Goal: Task Accomplishment & Management: Complete application form

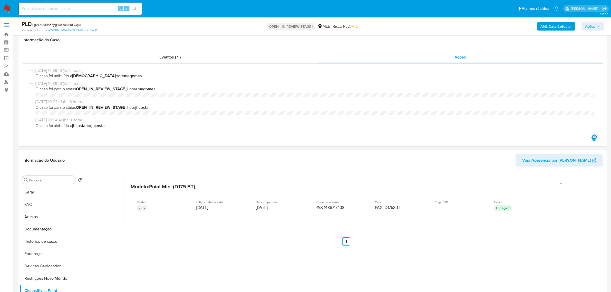
select select "10"
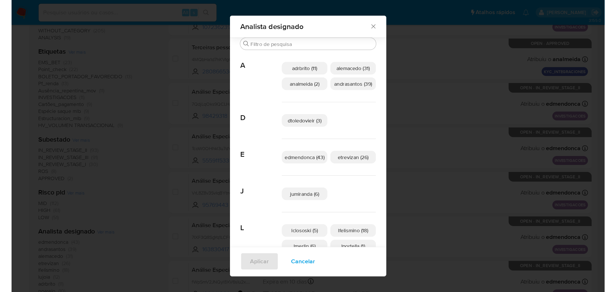
scroll to position [26, 0]
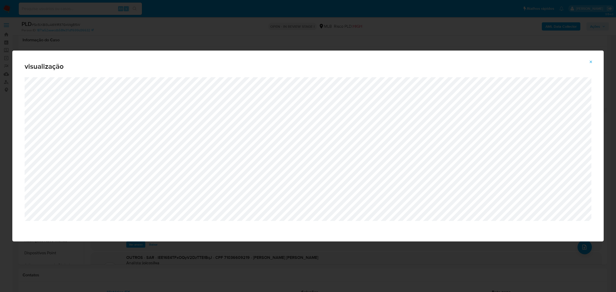
scroll to position [64, 0]
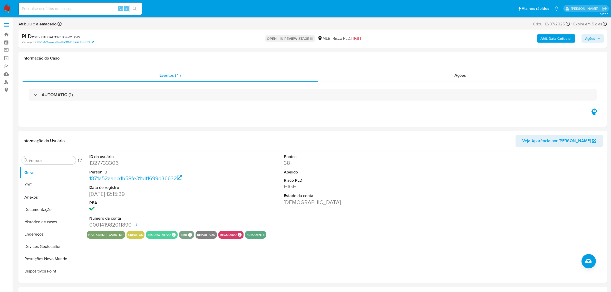
select select "10"
drag, startPoint x: 0, startPoint y: 0, endPoint x: 7, endPoint y: 8, distance: 10.9
click at [7, 8] on img at bounding box center [7, 8] width 9 height 9
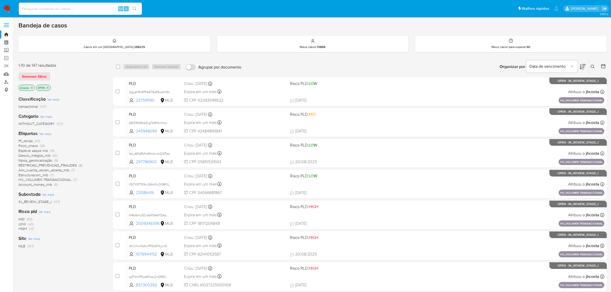
click at [72, 179] on span "HV_VOLUMEN TRANSACCIONAL (7)" at bounding box center [47, 179] width 58 height 5
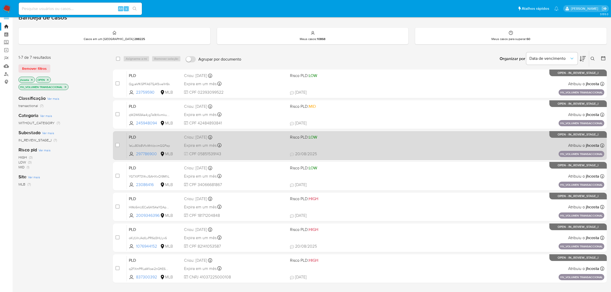
scroll to position [20, 0]
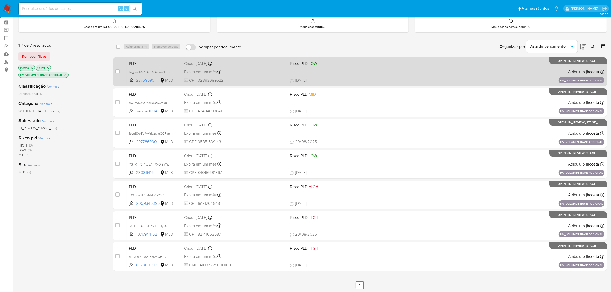
click at [265, 68] on div "Expira em um mês Expira em 28/09/2025 11:18:39" at bounding box center [235, 71] width 102 height 7
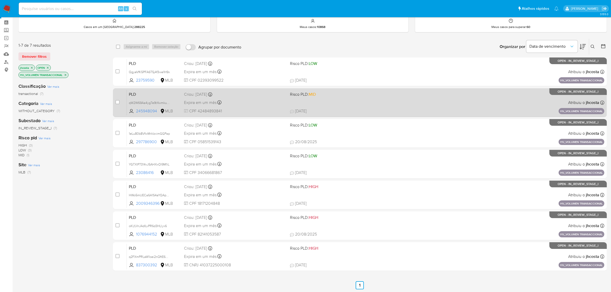
click at [242, 99] on div "Expira em um mês Expira em 28/09/2025 11:18:27" at bounding box center [235, 102] width 102 height 7
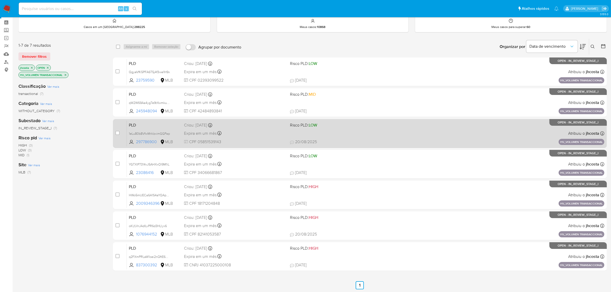
click at [239, 132] on div "Expira em um mês Expira em 28/09/2025 11:17:46" at bounding box center [235, 133] width 102 height 7
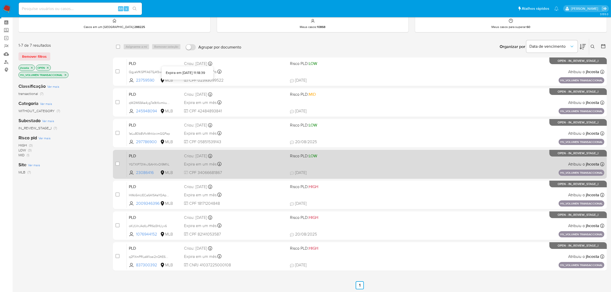
click at [233, 159] on div "PLD YGTXIP7314vJ5AHXxOI9M1iL 23086416 MLB Risco PLD: LOW Criou: 14/08/2025 Crio…" at bounding box center [365, 164] width 477 height 26
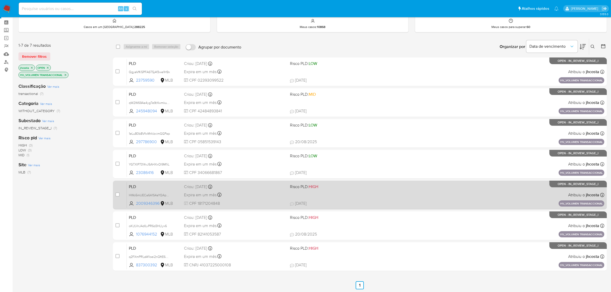
click at [236, 195] on div "Expira em um mês Expira em 28/09/2025 11:16:51" at bounding box center [235, 194] width 102 height 7
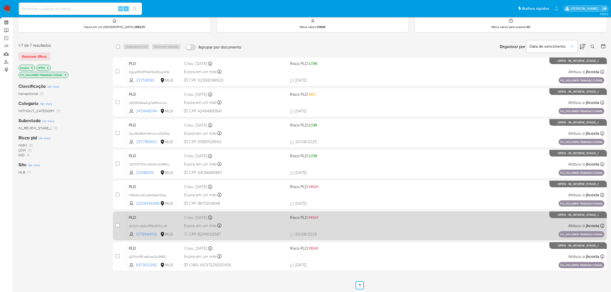
click at [230, 227] on div "Expira em um mês Expira em 28/09/2025 11:16:38" at bounding box center [235, 225] width 102 height 7
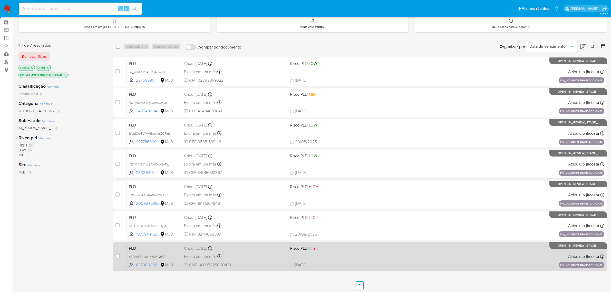
click at [264, 257] on div "Expira em um mês Expira em 28/09/2025 11:16:06" at bounding box center [235, 256] width 102 height 7
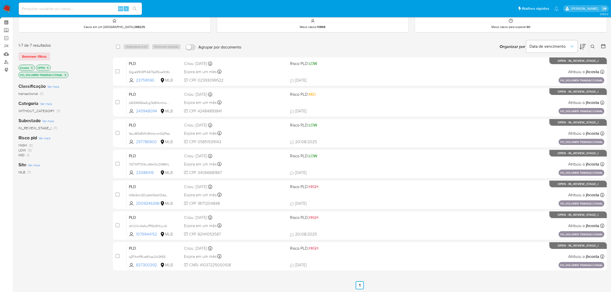
click at [590, 45] on icon at bounding box center [592, 47] width 4 height 4
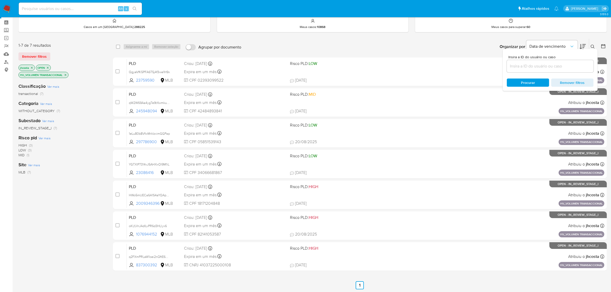
click at [539, 66] on input at bounding box center [550, 66] width 87 height 7
type input "gVOaNRn57yg43O6skltaDJpa"
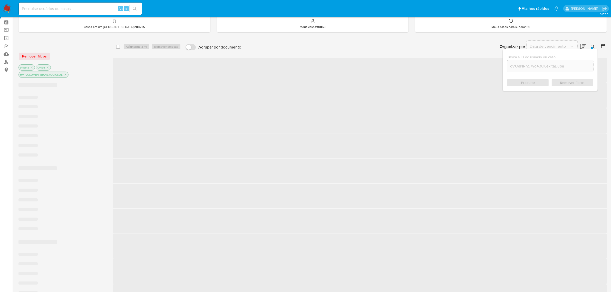
scroll to position [9, 0]
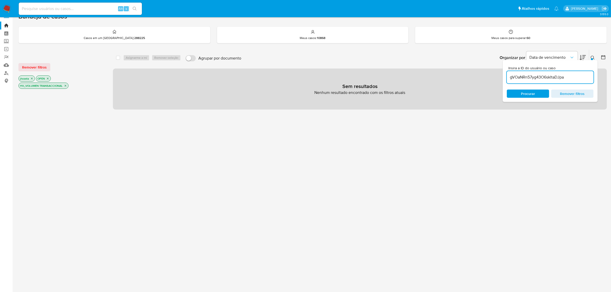
click at [32, 78] on icon "close-filter" at bounding box center [32, 79] width 2 height 2
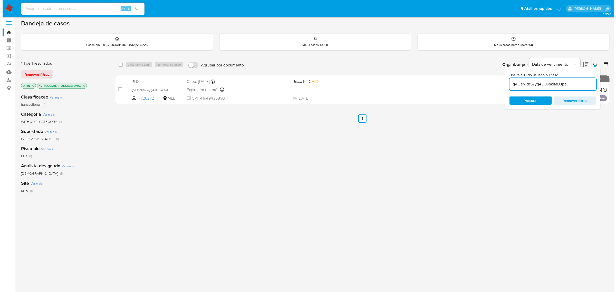
scroll to position [2, 0]
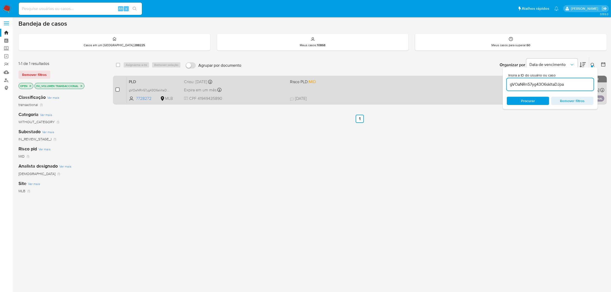
click at [116, 88] on input "checkbox" at bounding box center [117, 89] width 4 height 4
checkbox input "true"
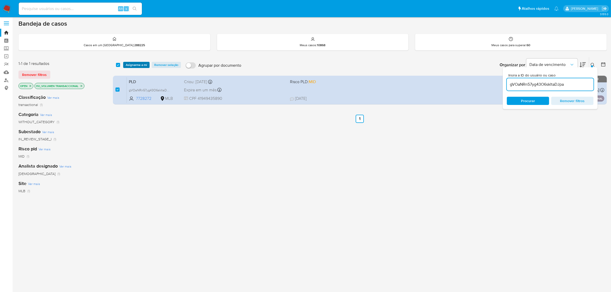
click at [135, 64] on span "Asignarme a mí" at bounding box center [136, 64] width 21 height 5
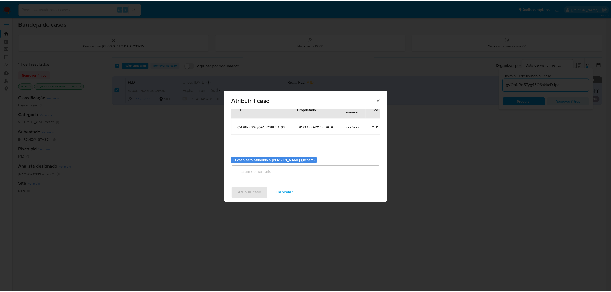
scroll to position [26, 0]
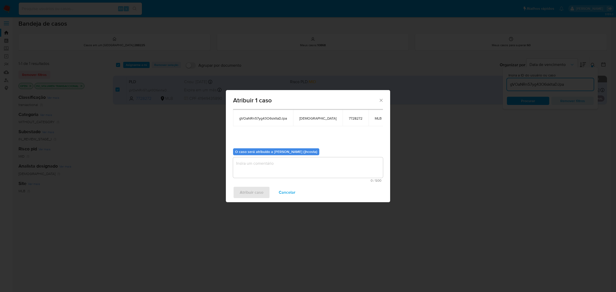
click at [255, 165] on textarea "assign-modal" at bounding box center [308, 167] width 150 height 21
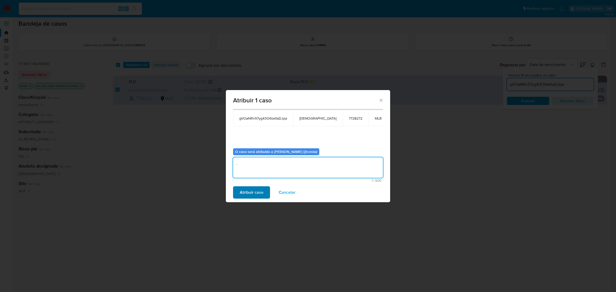
type textarea "."
click at [252, 196] on span "Atribuir caso" at bounding box center [252, 192] width 24 height 11
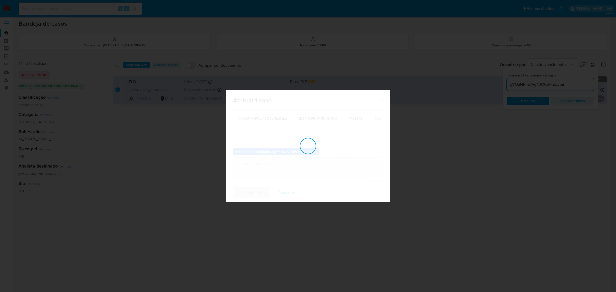
checkbox input "false"
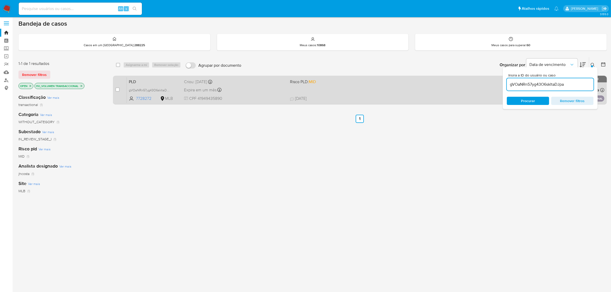
click at [249, 94] on div "PLD gVOaNRn57yg43O6skltaDJpa 7728272 MLB Risco PLD: MID Criou: 14/08/2025 Criou…" at bounding box center [365, 90] width 477 height 26
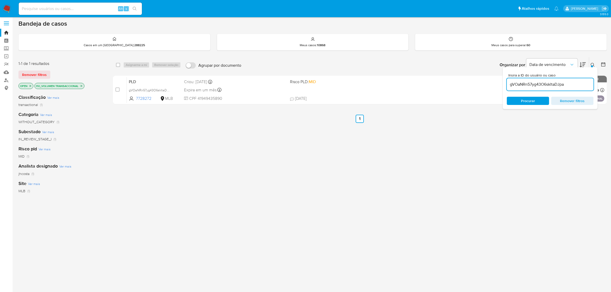
click at [81, 86] on icon "close-filter" at bounding box center [81, 85] width 3 height 3
click at [8, 9] on img at bounding box center [7, 8] width 9 height 9
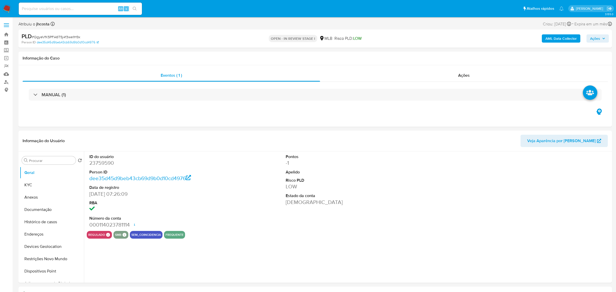
select select "10"
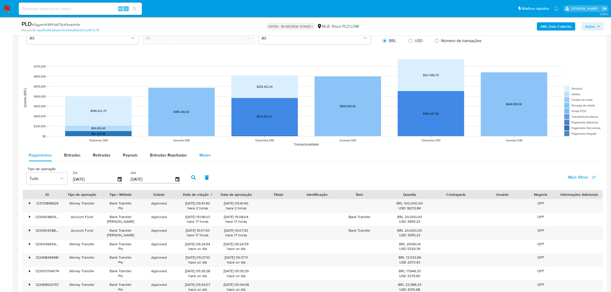
click at [203, 157] on span "Mulan" at bounding box center [204, 155] width 11 height 6
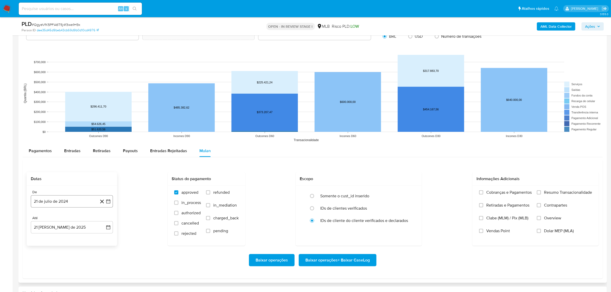
scroll to position [513, 0]
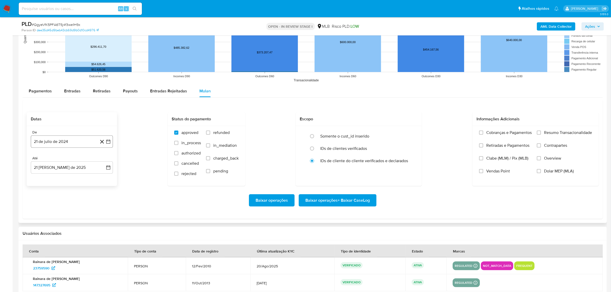
click at [51, 147] on button "21 de julio de 2024" at bounding box center [72, 141] width 82 height 12
click at [58, 164] on div "julio 2024 julio 2024 lun lunes mar martes mié miércoles jue jueves vie viernes…" at bounding box center [72, 190] width 70 height 67
click at [81, 161] on icon "Seleccionar mes y año" at bounding box center [82, 160] width 4 height 4
click at [103, 160] on icon "Año siguiente" at bounding box center [103, 160] width 6 height 6
click at [51, 206] on span "[DATE]" at bounding box center [49, 207] width 11 height 4
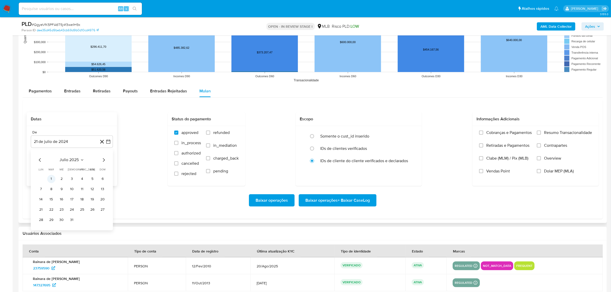
click at [52, 181] on button "1" at bounding box center [51, 179] width 8 height 8
click at [548, 133] on span "Resumo Transacionalidade" at bounding box center [568, 132] width 48 height 5
click at [541, 133] on input "Resumo Transacionalidade" at bounding box center [539, 133] width 4 height 4
click at [347, 198] on span "Baixar operações + Baixar CaseLog" at bounding box center [337, 200] width 64 height 11
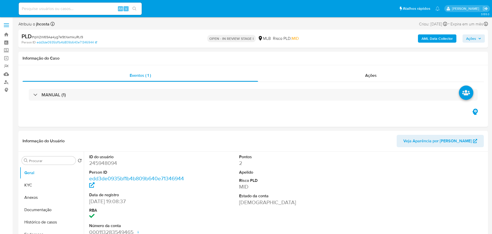
select select "10"
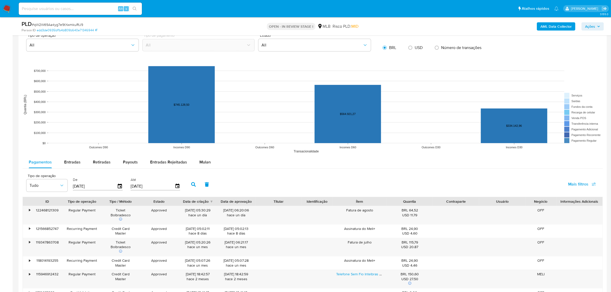
scroll to position [513, 0]
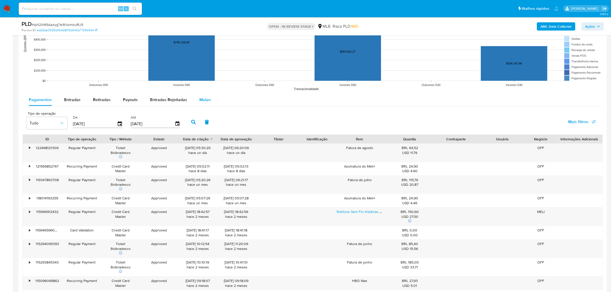
click at [203, 96] on div "Mulan" at bounding box center [204, 100] width 11 height 12
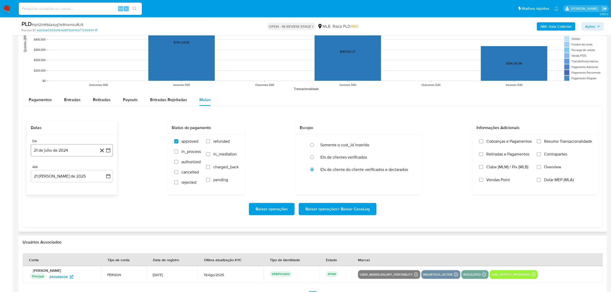
click at [58, 153] on button "21 de julio de 2024" at bounding box center [72, 150] width 82 height 12
click at [71, 166] on span "julio 2024" at bounding box center [69, 168] width 19 height 5
click at [101, 168] on icon "Año siguiente" at bounding box center [103, 168] width 6 height 6
click at [51, 218] on span "[DATE]" at bounding box center [49, 216] width 11 height 4
click at [52, 190] on button "1" at bounding box center [51, 187] width 8 height 8
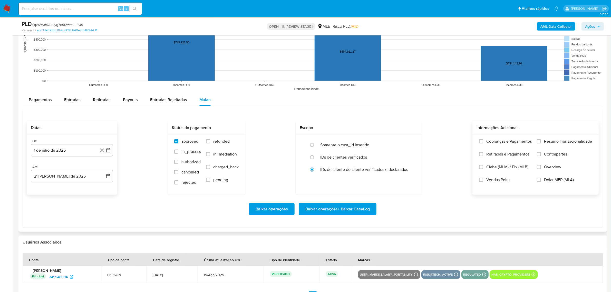
click at [492, 141] on span "Resumo Transacionalidade" at bounding box center [568, 141] width 48 height 5
click at [492, 141] on input "Resumo Transacionalidade" at bounding box center [539, 141] width 4 height 4
click at [331, 209] on span "Baixar operações + Baixar CaseLog" at bounding box center [337, 208] width 64 height 11
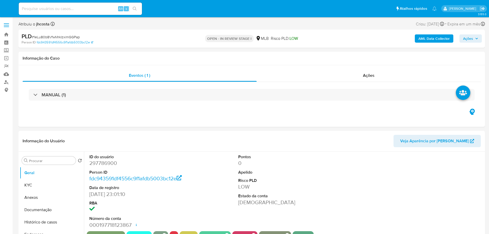
select select "10"
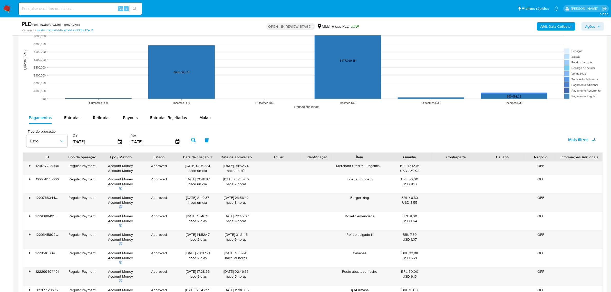
scroll to position [545, 0]
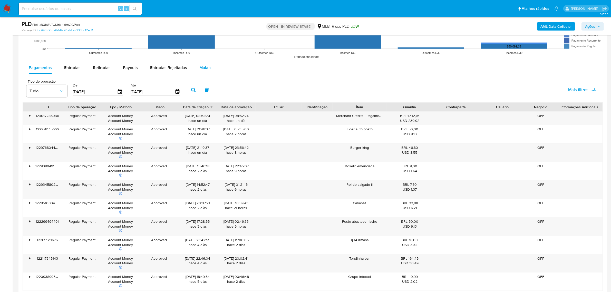
click at [204, 69] on span "Mulan" at bounding box center [204, 68] width 11 height 6
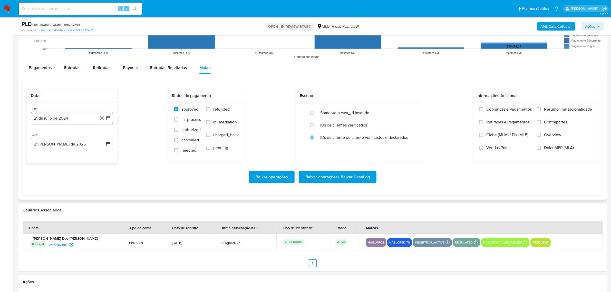
click at [66, 116] on button "21 de julio de 2024" at bounding box center [72, 118] width 82 height 12
click at [75, 139] on span "julio 2024" at bounding box center [69, 136] width 19 height 5
click at [101, 137] on icon "Año siguiente" at bounding box center [103, 136] width 6 height 6
click at [51, 185] on span "[DATE]" at bounding box center [49, 184] width 11 height 4
click at [54, 156] on button "1" at bounding box center [51, 155] width 8 height 8
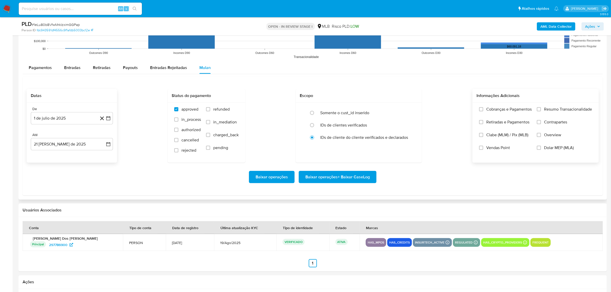
click at [488, 108] on span "Resumo Transacionalidade" at bounding box center [568, 109] width 48 height 5
click at [488, 108] on input "Resumo Transacionalidade" at bounding box center [539, 109] width 4 height 4
click at [351, 175] on span "Baixar operações + Baixar CaseLog" at bounding box center [337, 176] width 64 height 11
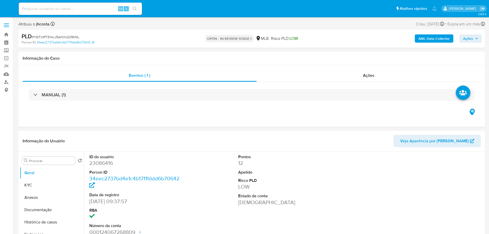
select select "10"
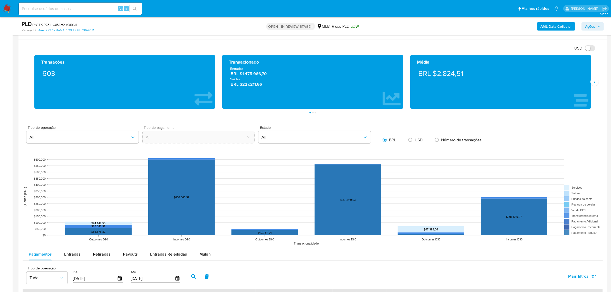
scroll to position [417, 0]
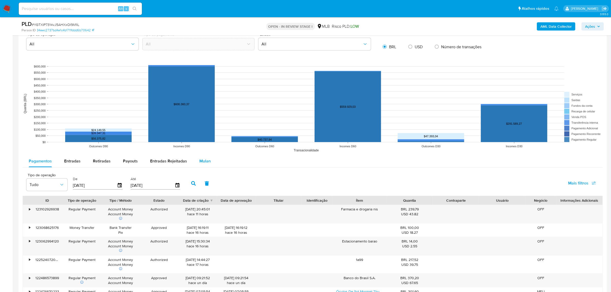
click at [202, 161] on span "Mulan" at bounding box center [204, 161] width 11 height 6
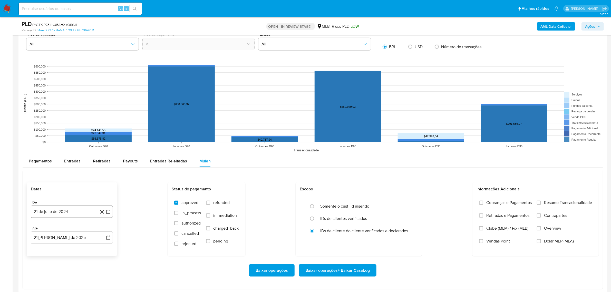
click at [55, 212] on button "21 de julio de 2024" at bounding box center [72, 211] width 82 height 12
click at [75, 134] on span "julio 2024" at bounding box center [69, 133] width 19 height 5
drag, startPoint x: 103, startPoint y: 127, endPoint x: 63, endPoint y: 169, distance: 58.0
click at [103, 129] on icon "Año siguiente" at bounding box center [103, 128] width 6 height 6
click at [51, 174] on span "jul" at bounding box center [49, 175] width 11 height 4
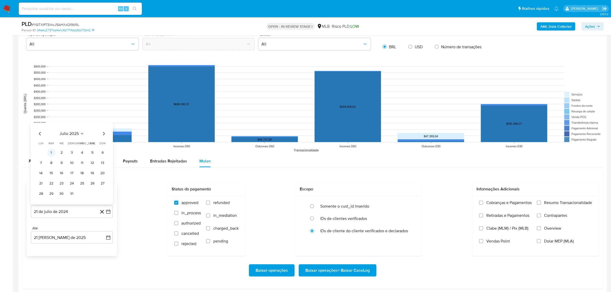
click at [52, 153] on button "1" at bounding box center [51, 153] width 8 height 8
click at [488, 203] on input "Resumo Transacionalidade" at bounding box center [539, 203] width 4 height 4
click at [369, 233] on button "Baixar operações + Baixar CaseLog" at bounding box center [338, 270] width 78 height 12
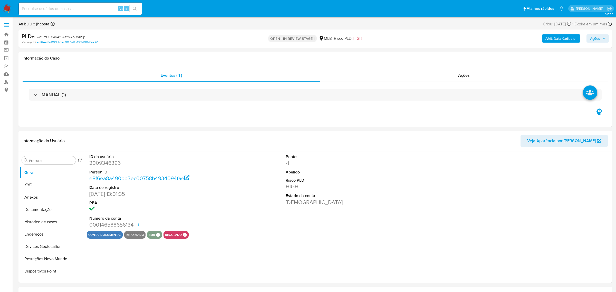
select select "10"
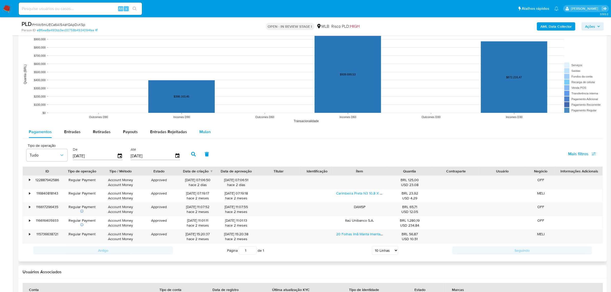
click at [195, 131] on button "Mulan" at bounding box center [205, 132] width 24 height 12
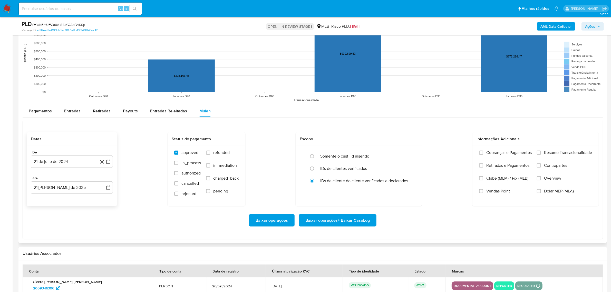
scroll to position [513, 0]
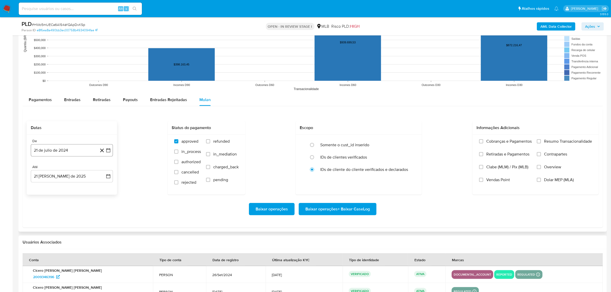
click at [63, 148] on button "21 de julio de 2024" at bounding box center [72, 150] width 82 height 12
click at [77, 167] on span "julio 2024" at bounding box center [69, 168] width 19 height 5
click at [104, 169] on icon "Año siguiente" at bounding box center [103, 168] width 6 height 6
click at [47, 218] on span "[DATE]" at bounding box center [49, 216] width 11 height 4
click at [53, 187] on button "1" at bounding box center [51, 187] width 8 height 8
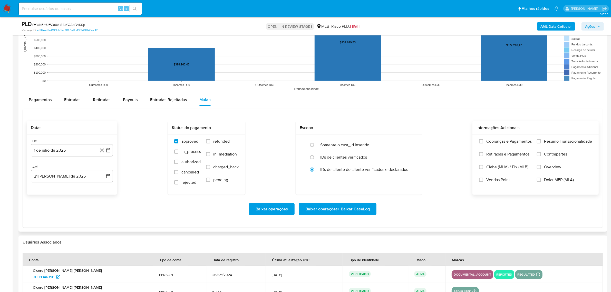
click at [569, 142] on span "Resumo Transacionalidade" at bounding box center [568, 141] width 48 height 5
click at [541, 142] on input "Resumo Transacionalidade" at bounding box center [539, 141] width 4 height 4
click at [330, 211] on span "Baixar operações + Baixar CaseLog" at bounding box center [337, 208] width 64 height 11
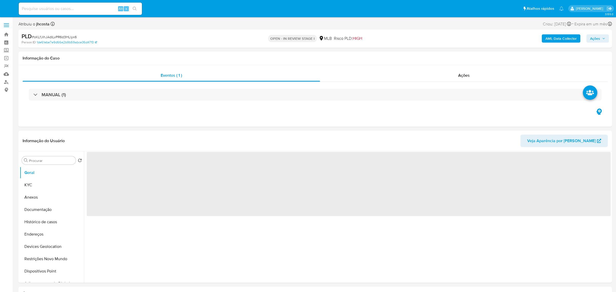
select select "10"
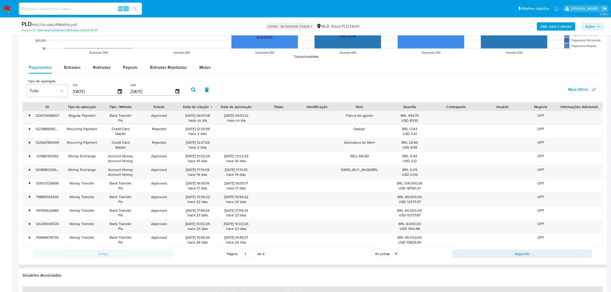
scroll to position [545, 0]
click at [199, 72] on div "Mulan" at bounding box center [204, 68] width 11 height 12
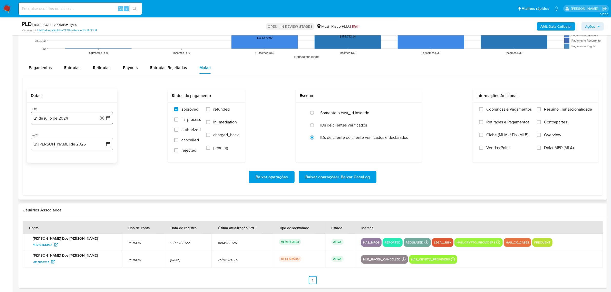
click at [50, 120] on button "21 de julio de 2024" at bounding box center [72, 118] width 82 height 12
click at [72, 137] on span "julio 2024" at bounding box center [69, 136] width 19 height 5
click at [102, 137] on icon "Año siguiente" at bounding box center [103, 136] width 6 height 6
click at [52, 186] on button "[DATE]" at bounding box center [49, 184] width 14 height 8
click at [52, 155] on button "1" at bounding box center [51, 155] width 8 height 8
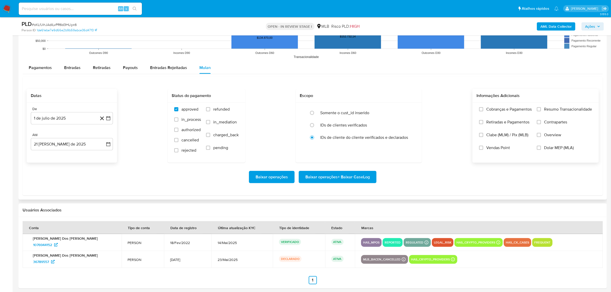
click at [567, 107] on span "Resumo Transacionalidade" at bounding box center [568, 109] width 48 height 5
click input "Resumo Transacionalidade"
click span "Baixar operações + Baixar CaseLog"
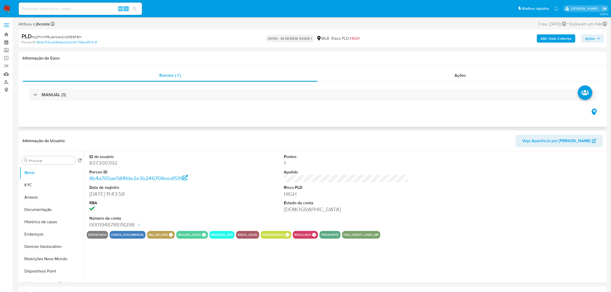
select select "10"
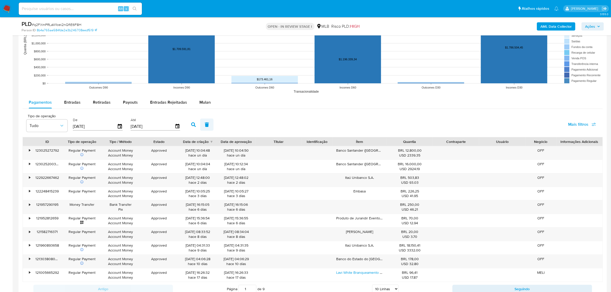
scroll to position [513, 0]
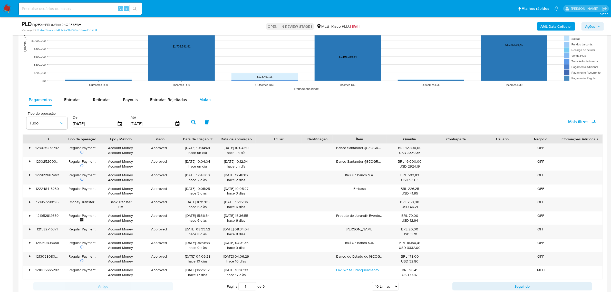
click at [202, 100] on span "Mulan" at bounding box center [204, 100] width 11 height 6
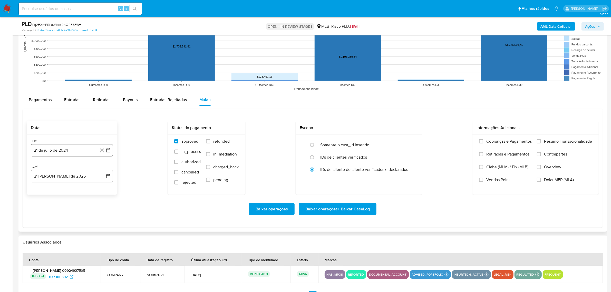
click at [63, 152] on button "21 de julio de 2024" at bounding box center [72, 150] width 82 height 12
click at [73, 169] on span "julio 2024" at bounding box center [69, 168] width 19 height 5
click at [101, 169] on icon "Año siguiente" at bounding box center [103, 168] width 6 height 6
click at [50, 218] on span "[DATE]" at bounding box center [49, 216] width 11 height 4
click at [53, 189] on button "1" at bounding box center [51, 187] width 8 height 8
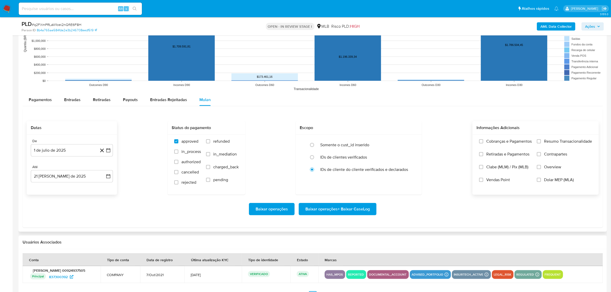
click at [544, 143] on span "Resumo Transacionalidade" at bounding box center [568, 141] width 48 height 5
click at [541, 143] on input "Resumo Transacionalidade" at bounding box center [539, 141] width 4 height 4
click at [357, 211] on span "Baixar operações + Baixar CaseLog" at bounding box center [337, 208] width 64 height 11
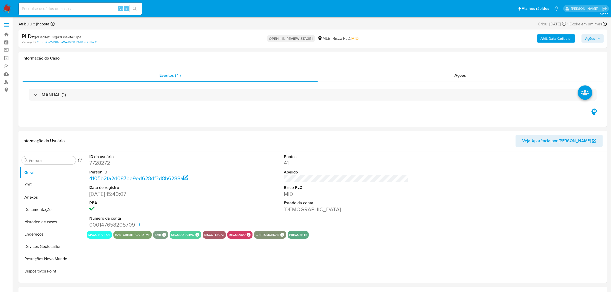
select select "10"
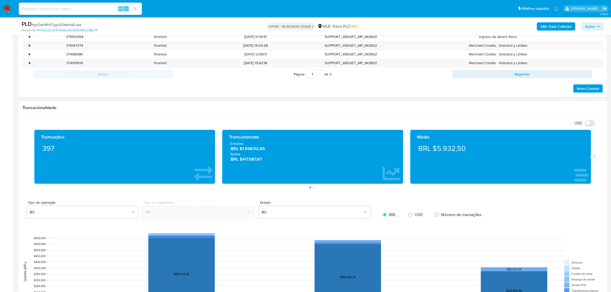
scroll to position [385, 0]
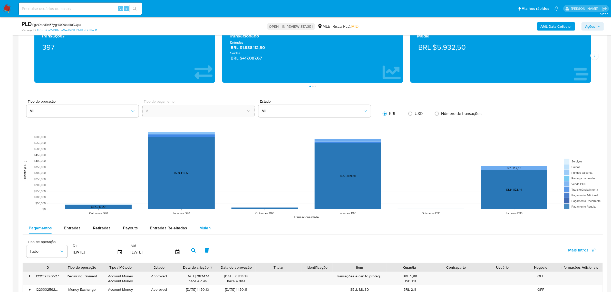
click at [203, 228] on span "Mulan" at bounding box center [204, 228] width 11 height 6
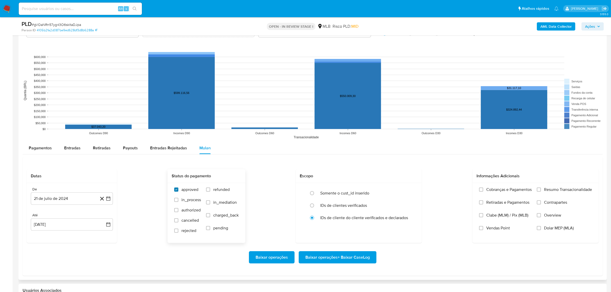
scroll to position [545, 0]
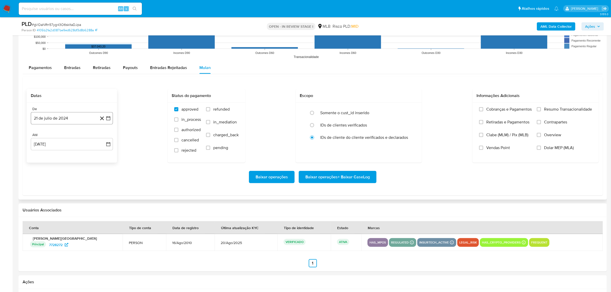
click at [75, 116] on button "21 de julio de 2024" at bounding box center [72, 118] width 82 height 12
click at [74, 136] on span "julio 2024" at bounding box center [69, 136] width 19 height 5
click at [105, 138] on icon "Año siguiente" at bounding box center [103, 136] width 6 height 6
click at [49, 185] on span "[DATE]" at bounding box center [49, 184] width 11 height 4
click at [50, 156] on button "1" at bounding box center [51, 155] width 8 height 8
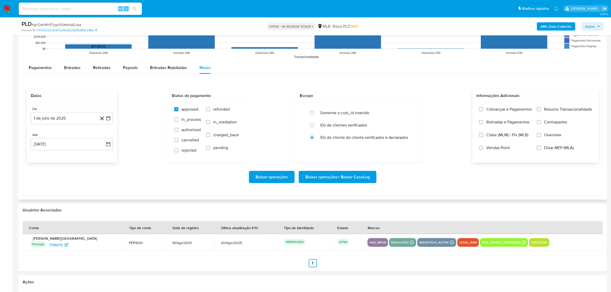
click at [542, 110] on label "Resumo Transacionalidade" at bounding box center [564, 113] width 55 height 13
click at [541, 110] on input "Resumo Transacionalidade" at bounding box center [539, 109] width 4 height 4
click at [360, 174] on span "Baixar operações + Baixar CaseLog" at bounding box center [337, 176] width 64 height 11
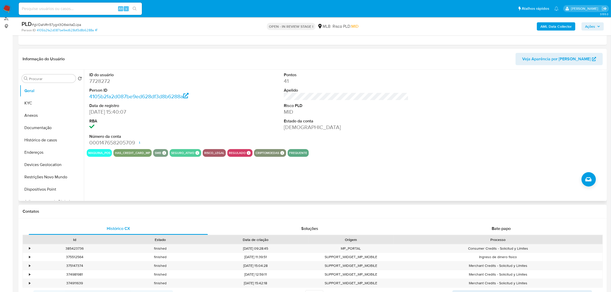
scroll to position [64, 0]
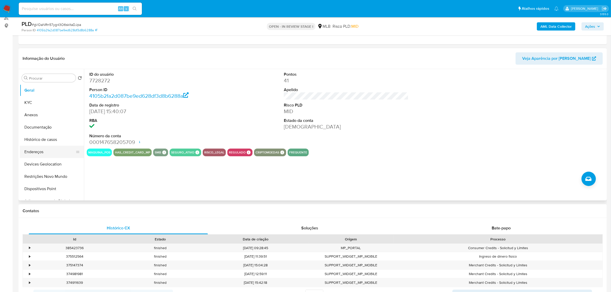
click at [37, 152] on button "Endereços" at bounding box center [50, 152] width 60 height 12
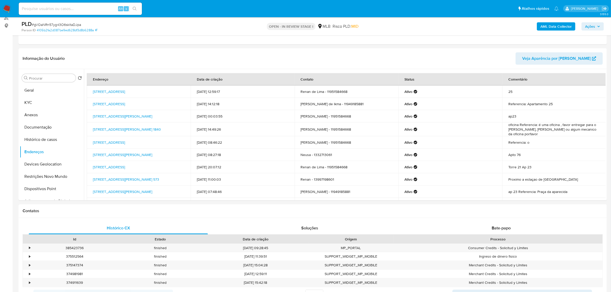
click at [558, 25] on b "AML Data Collector" at bounding box center [555, 26] width 31 height 8
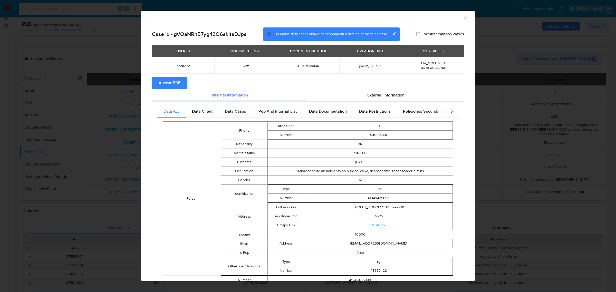
click at [179, 83] on span "Anexar PDF" at bounding box center [170, 82] width 22 height 11
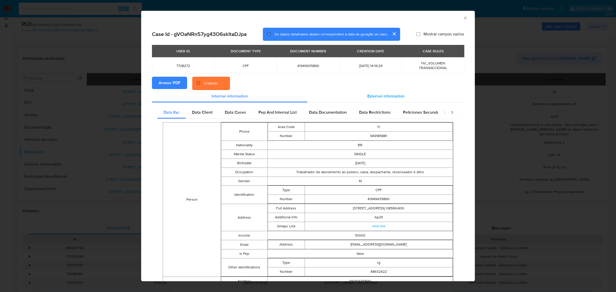
click at [380, 97] on span "External information" at bounding box center [385, 96] width 37 height 6
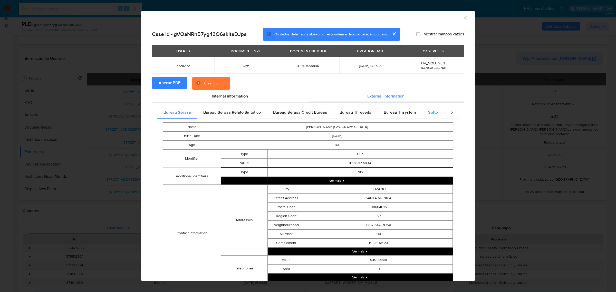
drag, startPoint x: 431, startPoint y: 112, endPoint x: 429, endPoint y: 115, distance: 3.5
click at [431, 113] on span "Softon" at bounding box center [434, 112] width 12 height 6
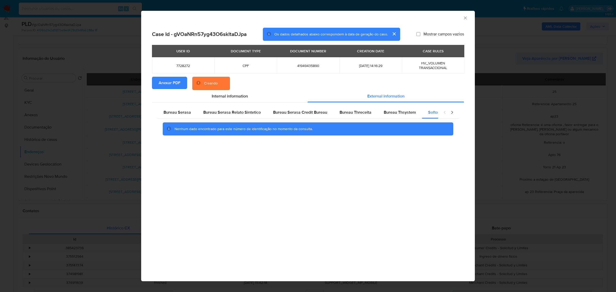
click at [58, 148] on div "AML Data Collector Case Id - gVOaNRn57yg43O6skltaDJpa Os dados detalhados abaix…" at bounding box center [308, 146] width 616 height 292
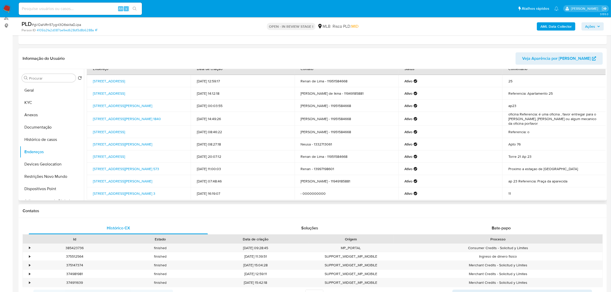
scroll to position [0, 0]
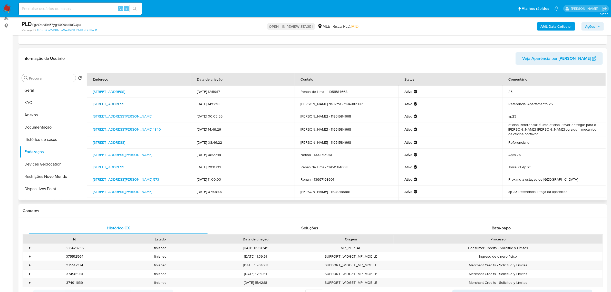
drag, startPoint x: 88, startPoint y: 101, endPoint x: 109, endPoint y: 108, distance: 22.1
click at [109, 108] on td "Rua Tocantins 211, Itaquaquecetuba, São Paulo, 08599600, Brasil 211" at bounding box center [139, 104] width 104 height 12
copy link "Rua Tocantins 211, Itaquaquecetuba, São Paulo, 08599600"
click at [104, 105] on link "Rua Tocantins 211, Itaquaquecetuba, São Paulo, 08599600, Brasil 211" at bounding box center [109, 103] width 32 height 5
click at [35, 102] on button "KYC" at bounding box center [50, 102] width 60 height 12
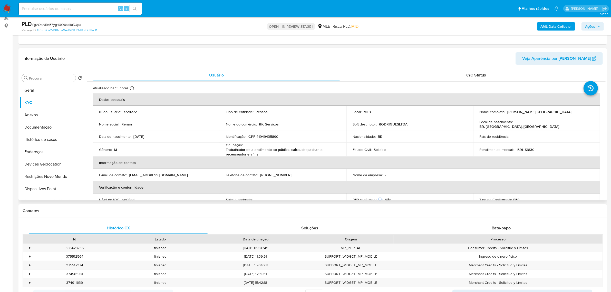
click at [276, 136] on p "CPF 41949435890" at bounding box center [263, 136] width 30 height 5
copy p "41949435890"
click at [263, 135] on p "CPF 41949435890" at bounding box center [263, 136] width 30 height 5
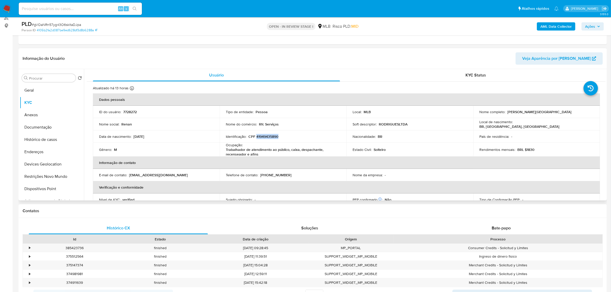
click at [271, 137] on p "CPF 41949435890" at bounding box center [263, 136] width 30 height 5
click at [36, 131] on button "Documentação" at bounding box center [50, 127] width 60 height 12
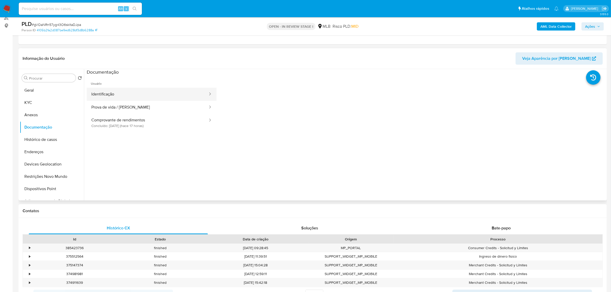
click at [121, 96] on button "Identificação" at bounding box center [148, 94] width 122 height 13
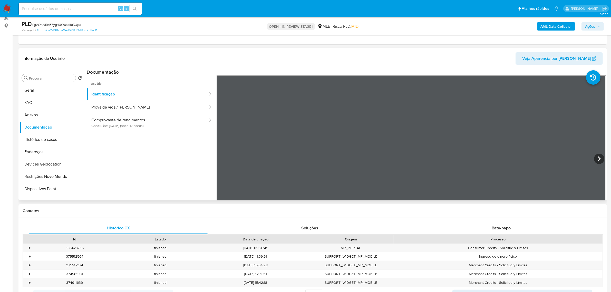
click at [598, 159] on icon at bounding box center [599, 159] width 10 height 10
click at [40, 105] on button "KYC" at bounding box center [50, 102] width 60 height 12
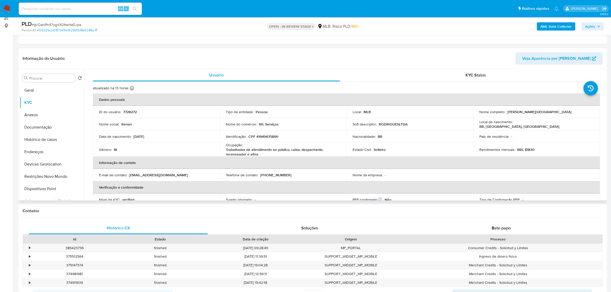
click at [272, 138] on p "CPF 41949435890" at bounding box center [263, 136] width 30 height 5
copy p "41949435890"
drag, startPoint x: 506, startPoint y: 112, endPoint x: 568, endPoint y: 112, distance: 62.1
click at [568, 112] on div "Nome completo : Renan Franco Catharino de Lima" at bounding box center [536, 112] width 114 height 5
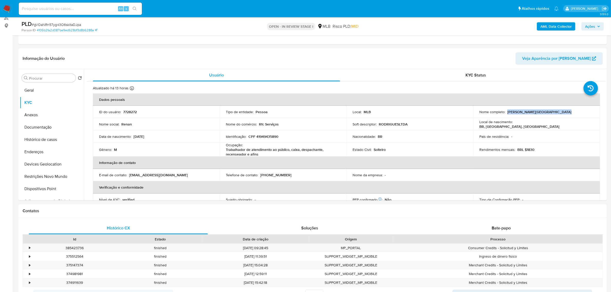
copy p "Renan Franco Catharino de Lima"
click at [270, 138] on p "CPF 41949435890" at bounding box center [263, 136] width 30 height 5
click at [130, 111] on p "7728272" at bounding box center [130, 112] width 14 height 5
copy p "7728272"
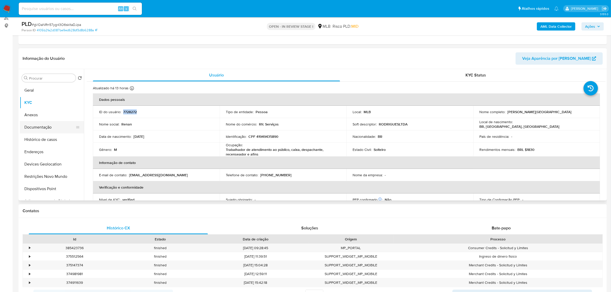
click at [40, 130] on button "Documentação" at bounding box center [50, 127] width 60 height 12
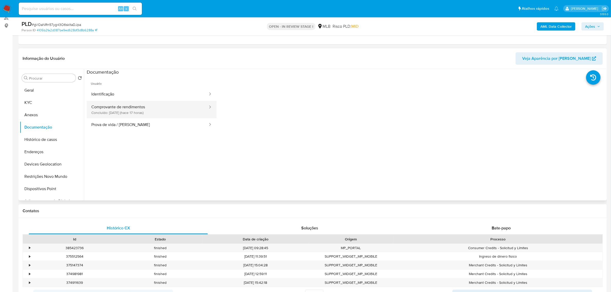
click at [167, 111] on button "Comprovante de rendimentos Concluído: 20/08/2025 (hace 17 horas)" at bounding box center [148, 109] width 122 height 17
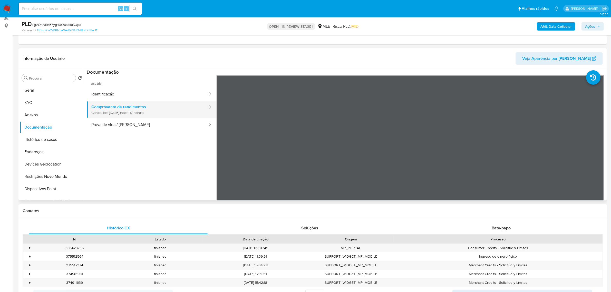
scroll to position [32, 0]
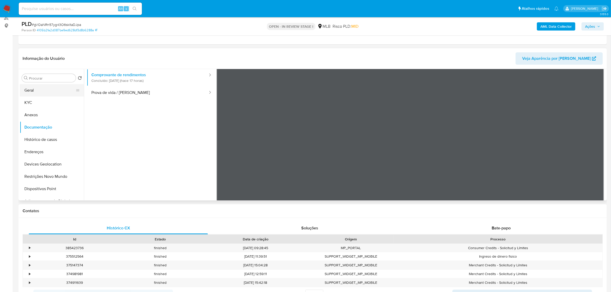
click at [46, 91] on button "Geral" at bounding box center [50, 90] width 60 height 12
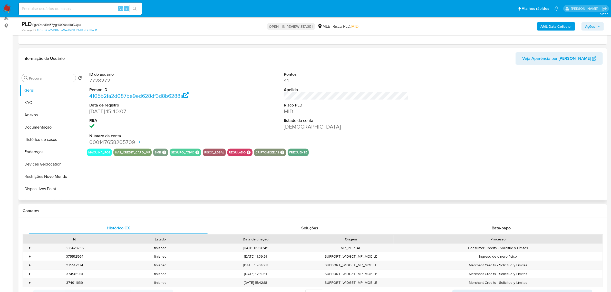
click at [167, 182] on div "ID do usuário 7728272 Person ID 4105b2fa2d087be9ed628df3d8b6288a Data de regist…" at bounding box center [344, 134] width 521 height 131
click at [54, 101] on button "KYC" at bounding box center [50, 102] width 60 height 12
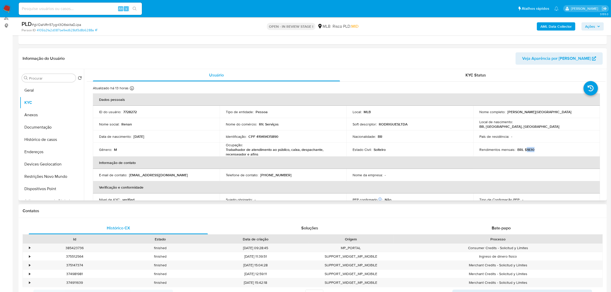
drag, startPoint x: 525, startPoint y: 150, endPoint x: 536, endPoint y: 151, distance: 11.0
click at [536, 151] on div "Rendimentos mensais : BRL $1830" at bounding box center [536, 149] width 114 height 5
copy p "1830"
click at [50, 127] on button "Documentação" at bounding box center [50, 127] width 60 height 12
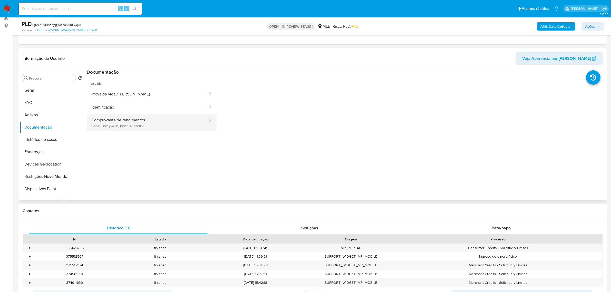
click at [145, 120] on button "Comprovante de rendimentos Concluído: 20/08/2025 (hace 17 horas)" at bounding box center [148, 122] width 122 height 17
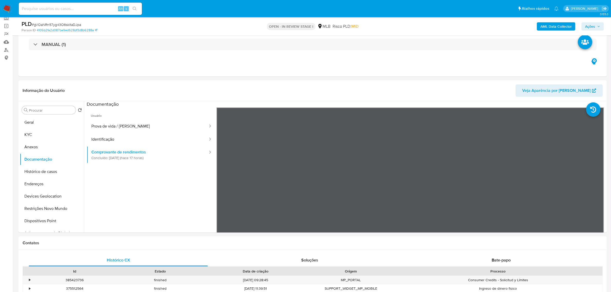
click at [587, 26] on span "Ações" at bounding box center [590, 26] width 10 height 8
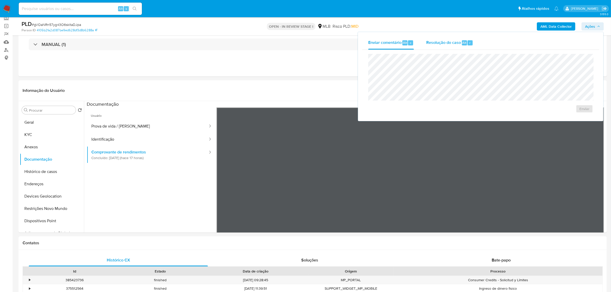
click at [444, 46] on div "Resolução do caso Alt r" at bounding box center [449, 42] width 47 height 13
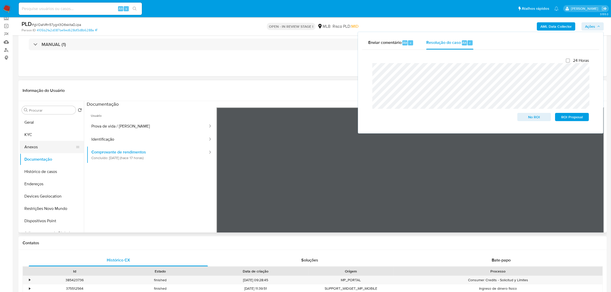
click at [36, 144] on button "Anexos" at bounding box center [50, 147] width 60 height 12
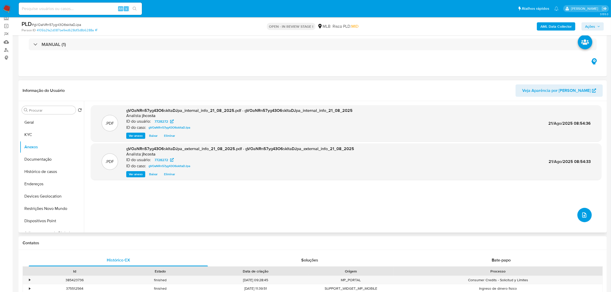
click at [588, 213] on button "upload-file" at bounding box center [584, 215] width 14 height 14
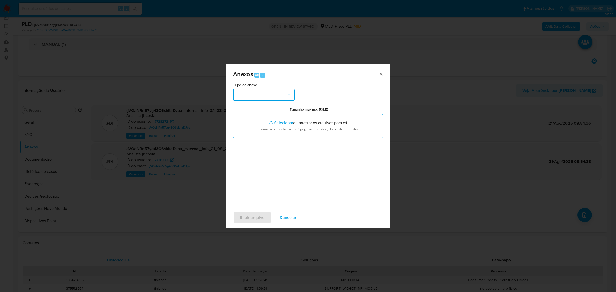
click at [292, 95] on button "button" at bounding box center [264, 94] width 62 height 12
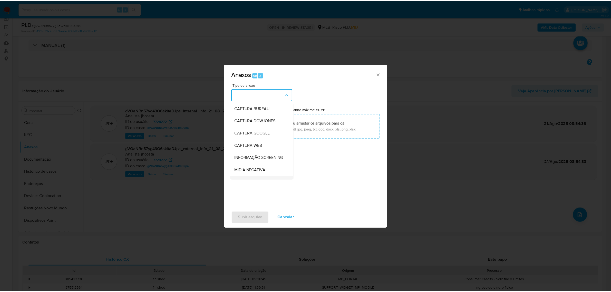
scroll to position [32, 0]
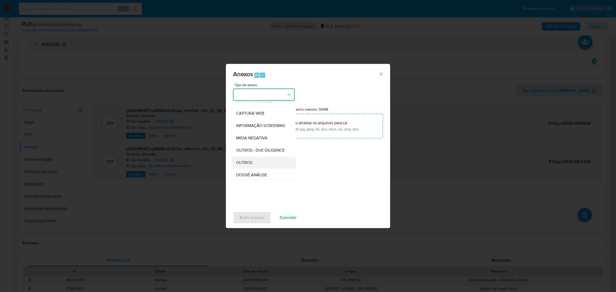
click at [244, 165] on span "OUTROS" at bounding box center [244, 162] width 16 height 5
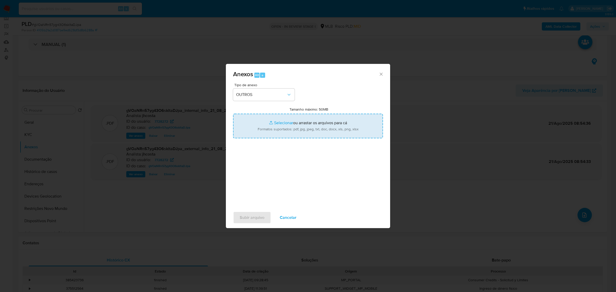
click at [290, 135] on input "Tamanho máximo: 50MB Selecionar arquivos" at bounding box center [308, 126] width 150 height 25
type input "C:\fakepath\Mulan 7728272_2025_08_20_09_44_22.xlsx"
click at [257, 215] on span "Subir arquivo" at bounding box center [252, 217] width 25 height 11
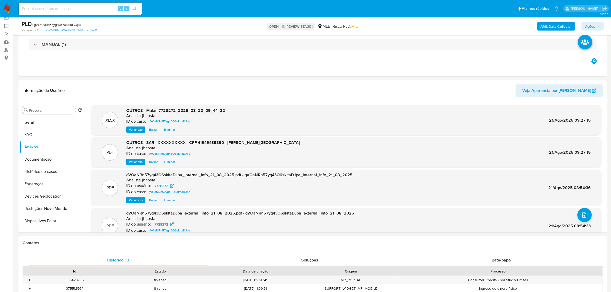
click at [598, 26] on icon "button" at bounding box center [598, 26] width 3 height 3
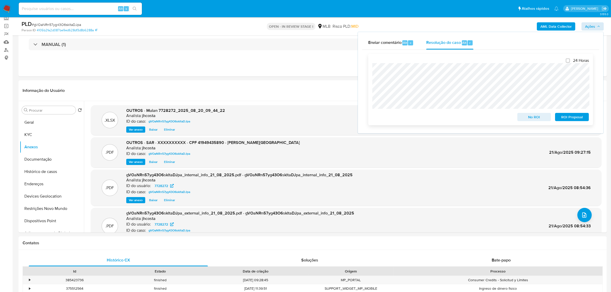
click at [571, 120] on span "ROI Proposal" at bounding box center [571, 116] width 27 height 7
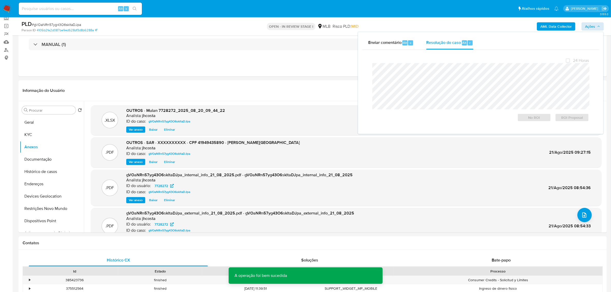
click at [60, 24] on span "# gVOaNRn57yg43O6skltaDJpa" at bounding box center [56, 24] width 49 height 5
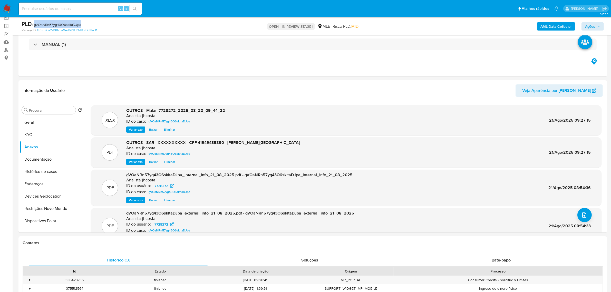
copy span "gVOaNRn57yg43O6skltaDJpa"
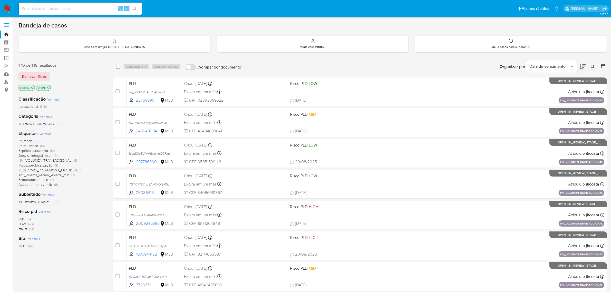
click at [35, 185] on span "Account_money_mlb" at bounding box center [35, 184] width 34 height 5
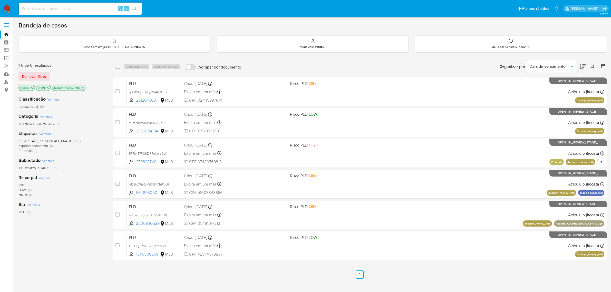
click at [84, 86] on icon "close-filter" at bounding box center [82, 87] width 3 height 3
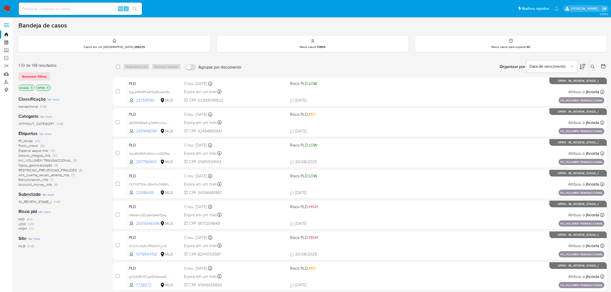
click at [35, 140] on span "(43)" at bounding box center [38, 140] width 6 height 5
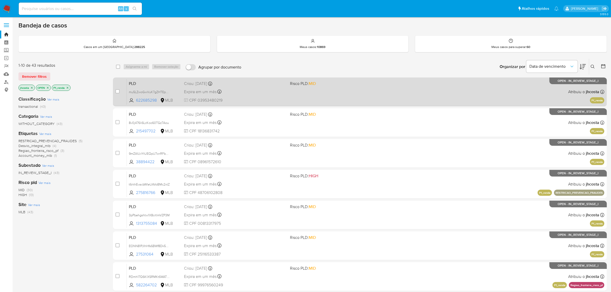
click at [252, 88] on div "Expira em um mês Expira em [DATE] 00:32:29" at bounding box center [235, 91] width 102 height 7
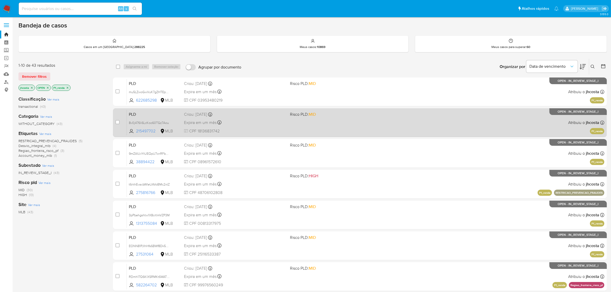
click at [303, 129] on div "PLD 8v0j476li6LcKoo60TGz7Aou 215497702 MLB Risco PLD: MID Criou: [DATE] Criou: …" at bounding box center [365, 123] width 477 height 26
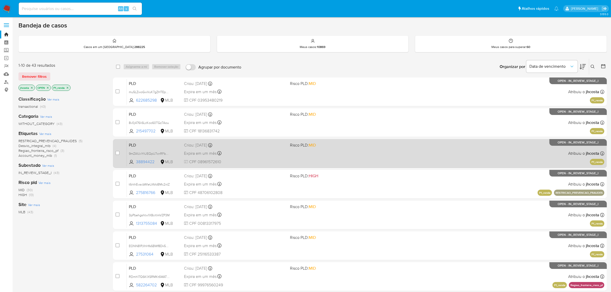
click at [241, 152] on div "Expira em um mês Expira em [DATE] 00:31:50" at bounding box center [235, 153] width 102 height 7
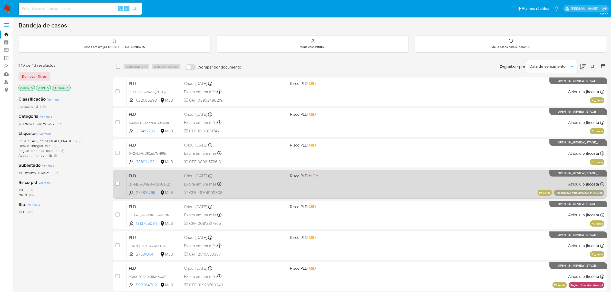
click at [233, 177] on div "Criou: [DATE] Criou: [DATE] 00:25:45" at bounding box center [235, 176] width 102 height 6
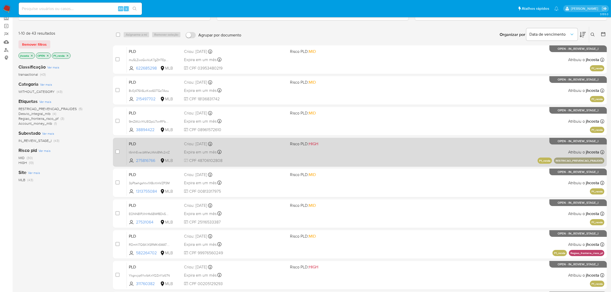
click at [329, 154] on div "PLD t6rkhEvacbWIeUAVoBMc2xtZ 275816766 MLB Risco PLD: HIGH Criou: [DATE] Criou:…" at bounding box center [365, 152] width 477 height 26
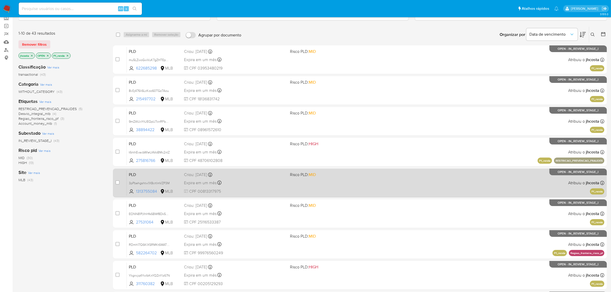
click at [259, 183] on div "Expira em um mês Expira em [DATE] 00:25:22" at bounding box center [235, 182] width 102 height 7
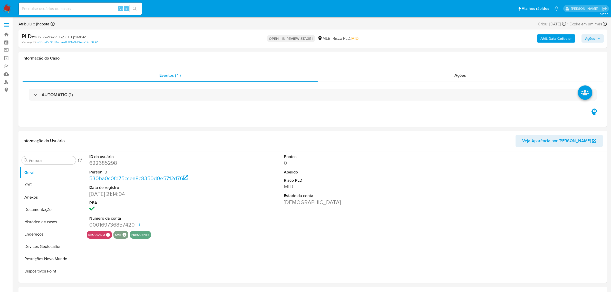
select select "10"
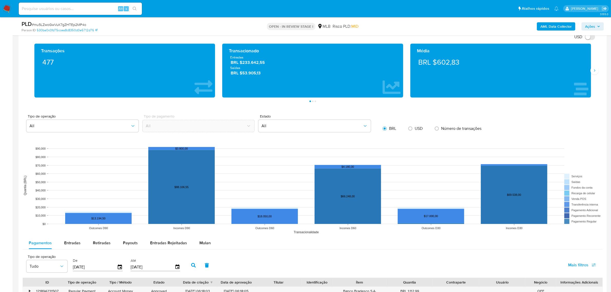
scroll to position [481, 0]
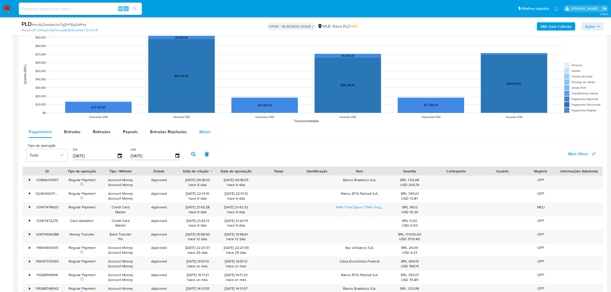
click at [199, 131] on span "Mulan" at bounding box center [204, 132] width 11 height 6
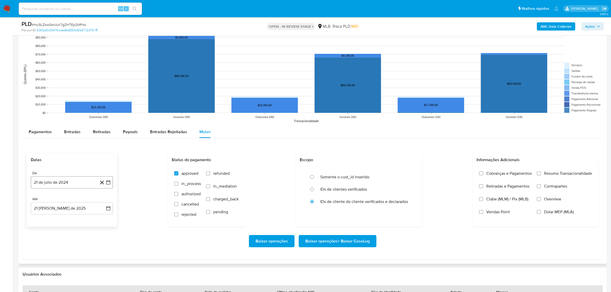
click at [48, 177] on button "21 de julio de 2024" at bounding box center [72, 182] width 82 height 12
click at [70, 201] on span "julio 2024" at bounding box center [69, 200] width 19 height 5
click at [103, 202] on icon "Año siguiente" at bounding box center [103, 200] width 6 height 6
click at [50, 247] on span "[DATE]" at bounding box center [49, 248] width 11 height 4
click at [51, 223] on button "1" at bounding box center [51, 219] width 8 height 8
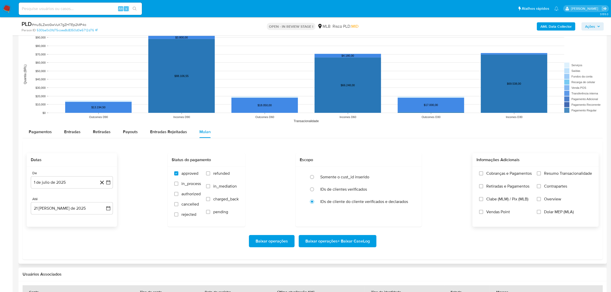
click at [547, 173] on span "Resumo Transacionalidade" at bounding box center [568, 173] width 48 height 5
click at [541, 173] on input "Resumo Transacionalidade" at bounding box center [539, 173] width 4 height 4
click at [345, 244] on span "Baixar operações + Baixar CaseLog" at bounding box center [337, 240] width 64 height 11
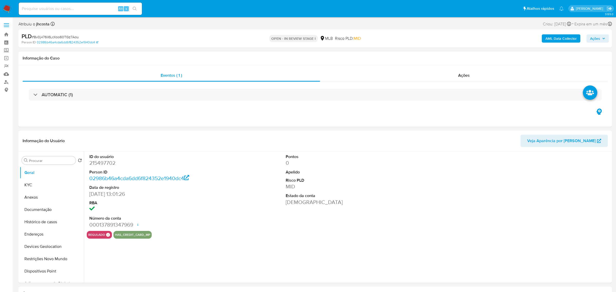
select select "10"
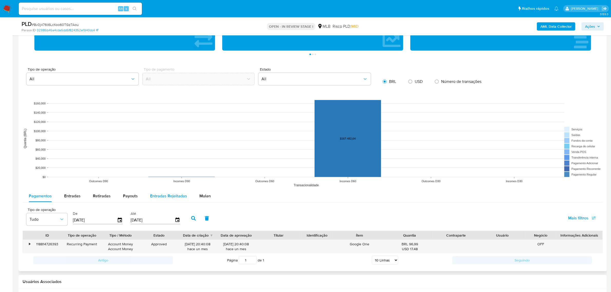
scroll to position [449, 0]
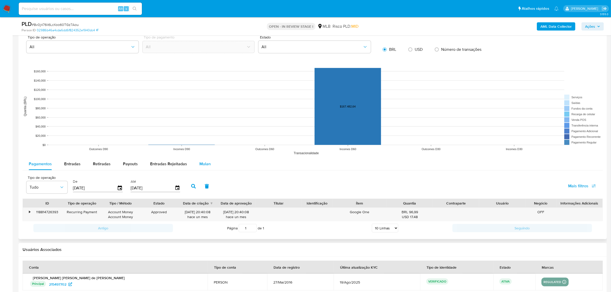
click at [203, 163] on span "Mulan" at bounding box center [204, 164] width 11 height 6
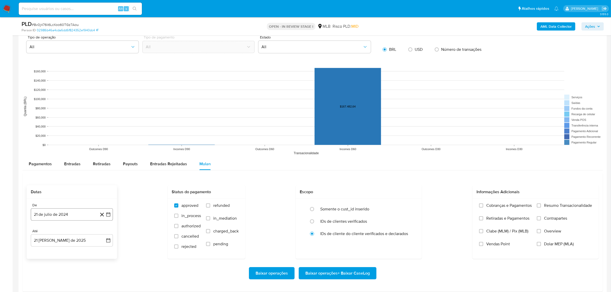
drag, startPoint x: 58, startPoint y: 213, endPoint x: 71, endPoint y: 215, distance: 13.7
click at [58, 214] on button "21 de julio de 2024" at bounding box center [72, 214] width 82 height 12
click at [77, 135] on span "julio 2024" at bounding box center [69, 136] width 19 height 5
click at [107, 129] on div "2024 2024 ene feb mar abr may jun [DATE] ago sep oct nov dic" at bounding box center [71, 163] width 81 height 87
click at [104, 128] on icon "Año siguiente" at bounding box center [103, 130] width 6 height 6
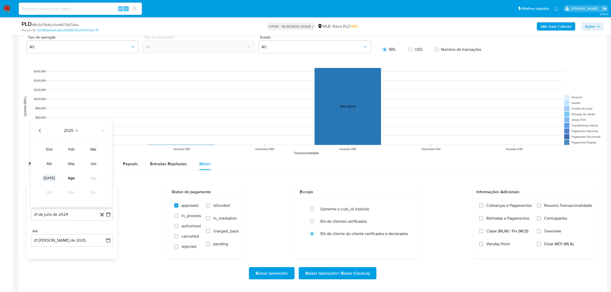
click at [50, 179] on span "[DATE]" at bounding box center [49, 178] width 11 height 4
click at [52, 156] on button "1" at bounding box center [51, 155] width 8 height 8
click at [556, 208] on span "Resumo Transacionalidade" at bounding box center [568, 205] width 48 height 5
click at [541, 207] on input "Resumo Transacionalidade" at bounding box center [539, 205] width 4 height 4
click at [342, 269] on span "Baixar operações + Baixar CaseLog" at bounding box center [337, 273] width 64 height 11
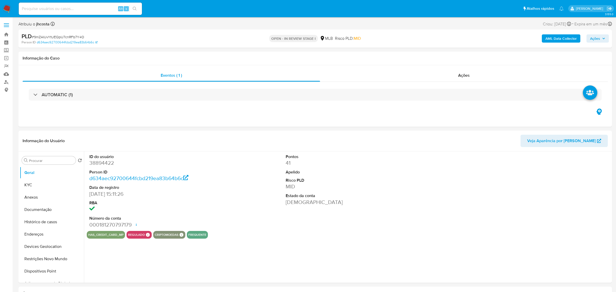
select select "10"
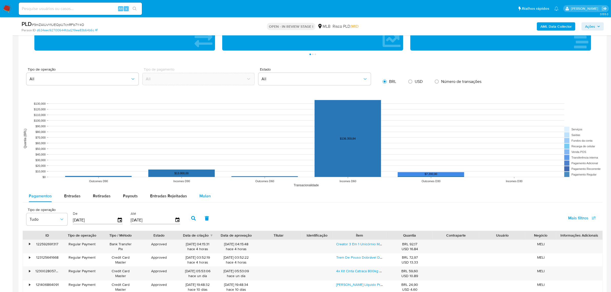
click at [200, 198] on span "Mulan" at bounding box center [204, 196] width 11 height 6
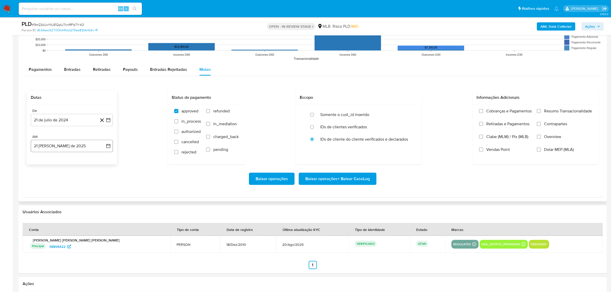
scroll to position [545, 0]
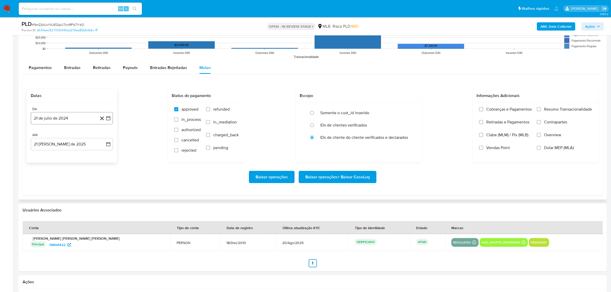
click at [60, 121] on button "21 de julio de 2024" at bounding box center [72, 118] width 82 height 12
click at [75, 134] on div "julio 2024 julio 2024 lun lunes mar martes mié miércoles jue jueves vie viernes…" at bounding box center [72, 166] width 82 height 81
click at [79, 136] on button "julio 2024" at bounding box center [72, 136] width 24 height 5
click at [104, 136] on icon "Año siguiente" at bounding box center [103, 136] width 6 height 6
click at [48, 188] on button "[DATE]" at bounding box center [49, 184] width 14 height 8
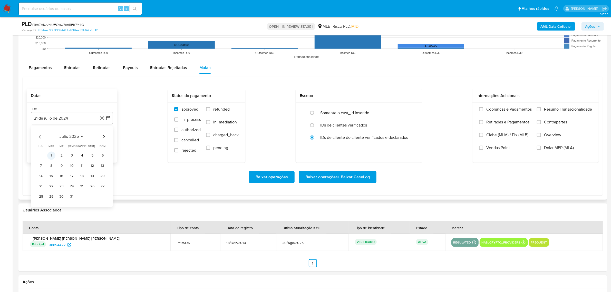
click at [48, 157] on button "1" at bounding box center [51, 155] width 8 height 8
click at [560, 108] on span "Resumo Transacionalidade" at bounding box center [568, 109] width 48 height 5
click at [541, 108] on input "Resumo Transacionalidade" at bounding box center [539, 109] width 4 height 4
click at [362, 178] on span "Baixar operações + Baixar CaseLog" at bounding box center [337, 176] width 64 height 11
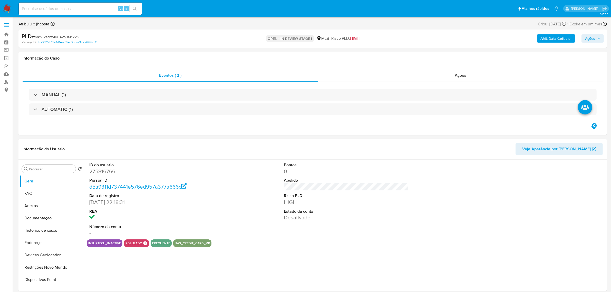
select select "10"
click at [53, 35] on span "# t6rkhEvacbWIeUAVoBMc2xtZ" at bounding box center [56, 36] width 48 height 5
copy span "t6rkhEvacbWIeUAVoBMc2xtZ"
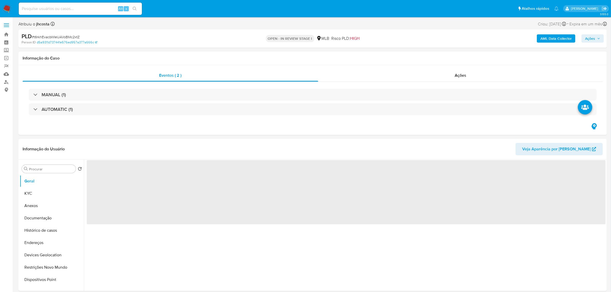
select select "10"
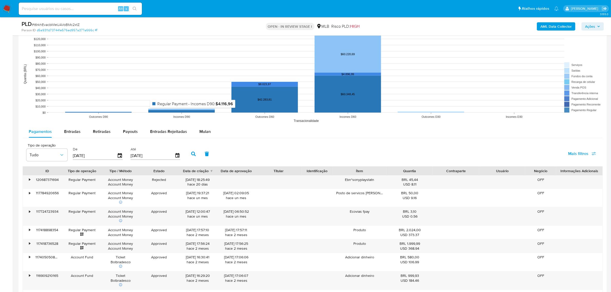
scroll to position [513, 0]
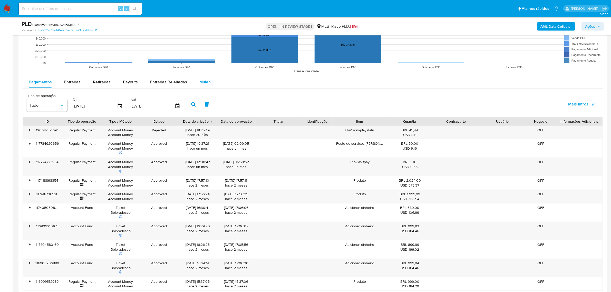
click at [204, 78] on div "Mulan" at bounding box center [204, 82] width 11 height 12
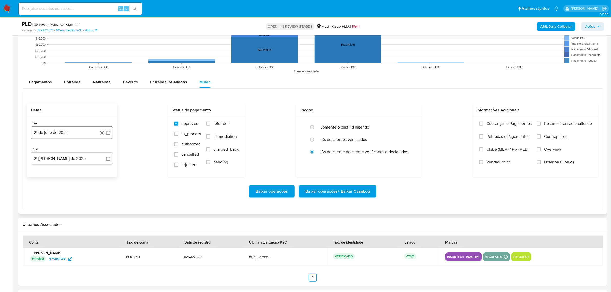
click at [47, 137] on button "21 de julio de 2024" at bounding box center [72, 132] width 82 height 12
click at [66, 151] on span "julio 2024" at bounding box center [69, 150] width 19 height 5
drag, startPoint x: 101, startPoint y: 152, endPoint x: 53, endPoint y: 191, distance: 62.3
click at [100, 152] on icon "Año siguiente" at bounding box center [103, 151] width 6 height 6
click at [47, 200] on span "[DATE]" at bounding box center [49, 198] width 11 height 4
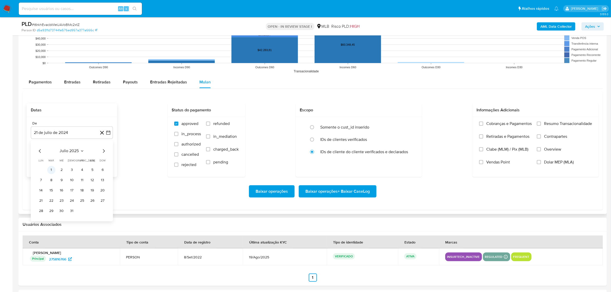
click at [53, 170] on button "1" at bounding box center [51, 170] width 8 height 8
drag, startPoint x: 557, startPoint y: 127, endPoint x: 532, endPoint y: 140, distance: 27.5
click at [557, 127] on label "Resumo Transacionalidade" at bounding box center [564, 127] width 55 height 13
click at [541, 126] on input "Resumo Transacionalidade" at bounding box center [539, 124] width 4 height 4
click at [348, 189] on span "Baixar operações + Baixar CaseLog" at bounding box center [337, 191] width 64 height 11
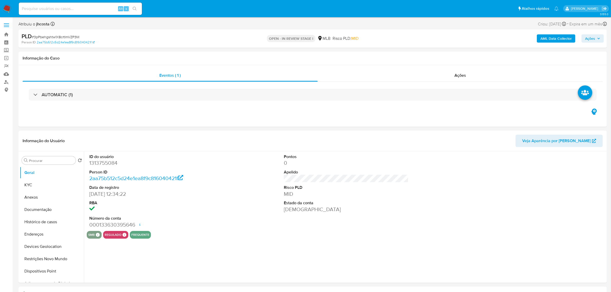
select select "10"
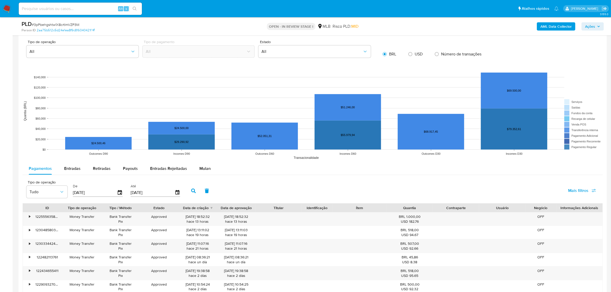
scroll to position [513, 0]
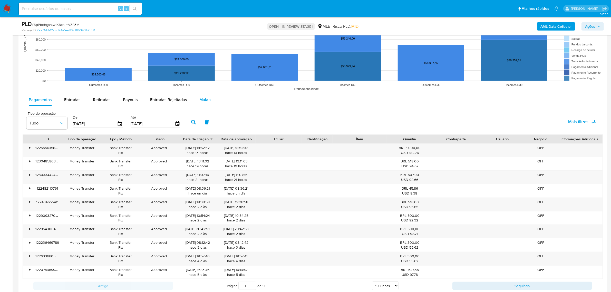
click at [203, 102] on span "Mulan" at bounding box center [204, 100] width 11 height 6
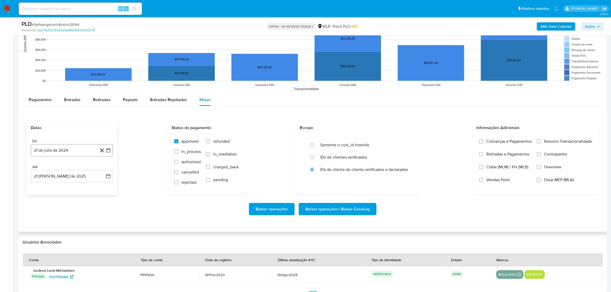
click at [53, 155] on button "21 de julio de 2024" at bounding box center [72, 150] width 82 height 12
click at [68, 168] on span "julio 2024" at bounding box center [69, 168] width 19 height 5
click at [103, 167] on icon "Año siguiente" at bounding box center [103, 168] width 6 height 6
click at [54, 215] on button "[DATE]" at bounding box center [49, 216] width 14 height 8
drag, startPoint x: 52, startPoint y: 187, endPoint x: 95, endPoint y: 184, distance: 43.0
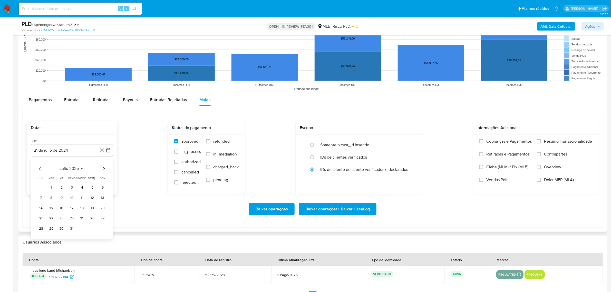
click at [52, 188] on button "1" at bounding box center [51, 187] width 8 height 8
click at [564, 141] on span "Resumo Transacionalidade" at bounding box center [568, 141] width 48 height 5
click at [541, 141] on input "Resumo Transacionalidade" at bounding box center [539, 141] width 4 height 4
click at [344, 206] on span "Baixar operações + Baixar CaseLog" at bounding box center [337, 208] width 64 height 11
